Goal: Task Accomplishment & Management: Complete application form

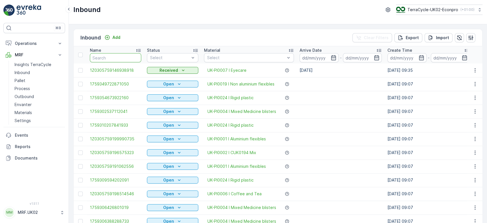
click at [117, 57] on input "text" at bounding box center [115, 57] width 51 height 9
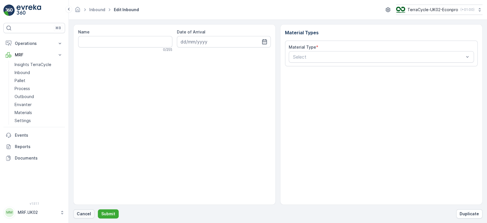
click at [85, 214] on p "Cancel" at bounding box center [84, 214] width 14 height 6
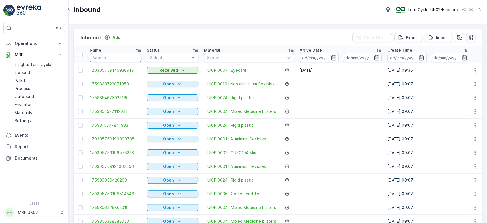
click at [116, 58] on input "text" at bounding box center [115, 57] width 51 height 9
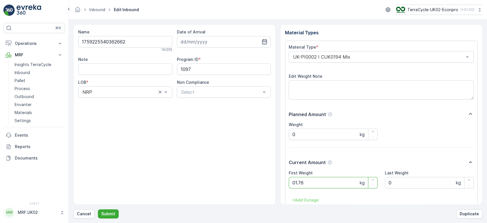
click at [98, 209] on button "Submit" at bounding box center [108, 213] width 21 height 9
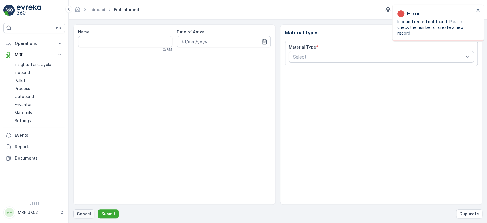
click at [81, 212] on p "Cancel" at bounding box center [84, 214] width 14 height 6
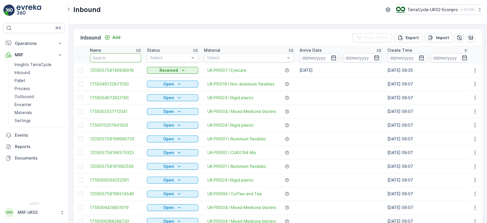
click at [126, 56] on input "text" at bounding box center [115, 57] width 51 height 9
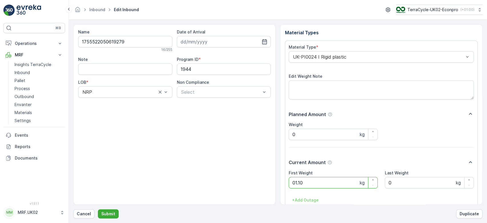
click at [98, 209] on button "Submit" at bounding box center [108, 213] width 21 height 9
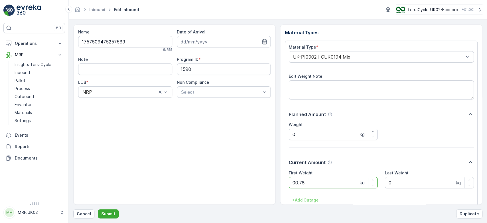
click at [98, 209] on button "Submit" at bounding box center [108, 213] width 21 height 9
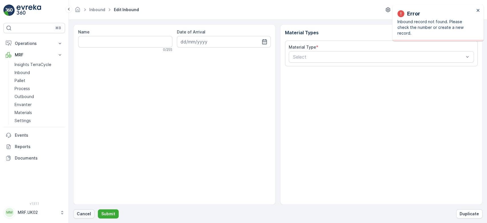
click at [90, 213] on button "Cancel" at bounding box center [83, 213] width 21 height 9
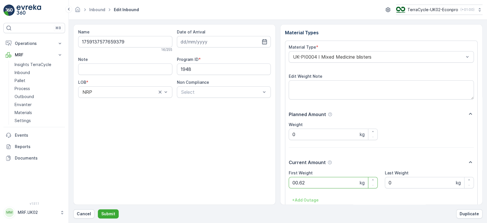
click at [98, 209] on button "Submit" at bounding box center [108, 213] width 21 height 9
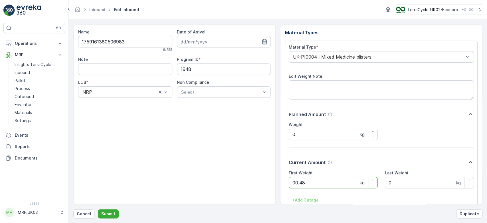
click at [98, 209] on button "Submit" at bounding box center [108, 213] width 21 height 9
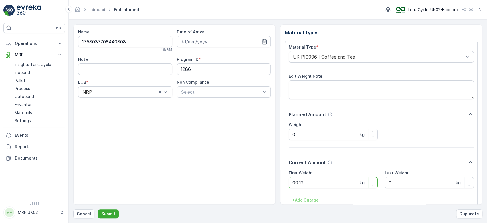
click at [98, 209] on button "Submit" at bounding box center [108, 213] width 21 height 9
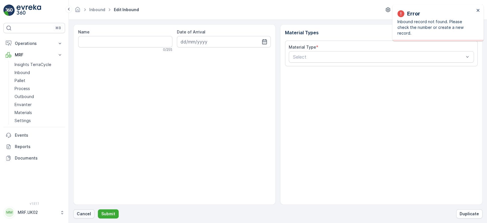
click at [82, 215] on p "Cancel" at bounding box center [84, 214] width 14 height 6
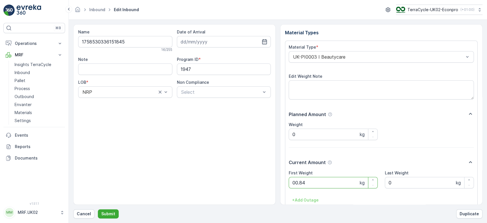
click at [98, 209] on button "Submit" at bounding box center [108, 213] width 21 height 9
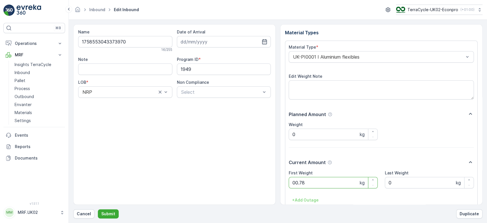
click at [98, 209] on button "Submit" at bounding box center [108, 213] width 21 height 9
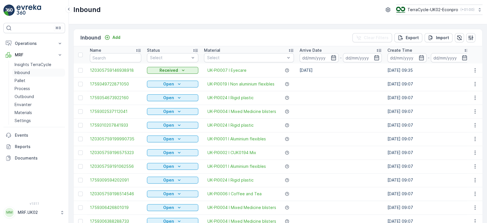
click at [29, 72] on p "Inbound" at bounding box center [22, 73] width 15 height 6
click at [26, 79] on link "Pallet" at bounding box center [38, 80] width 53 height 8
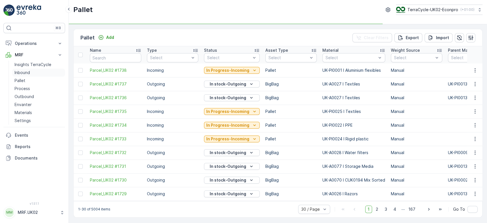
click at [37, 74] on link "Inbound" at bounding box center [38, 72] width 53 height 8
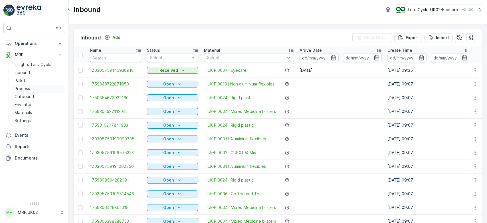
click at [29, 88] on p "Process" at bounding box center [22, 89] width 15 height 6
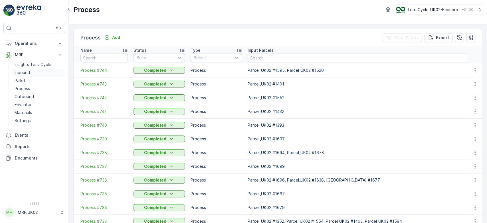
click at [30, 73] on link "Inbound" at bounding box center [38, 72] width 53 height 8
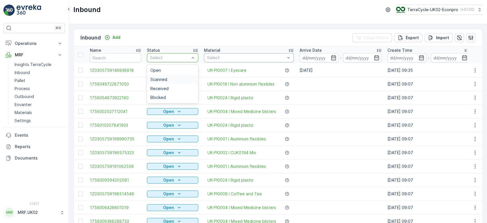
click at [167, 77] on span "Scanned" at bounding box center [158, 79] width 17 height 5
